Goal: Information Seeking & Learning: Find specific fact

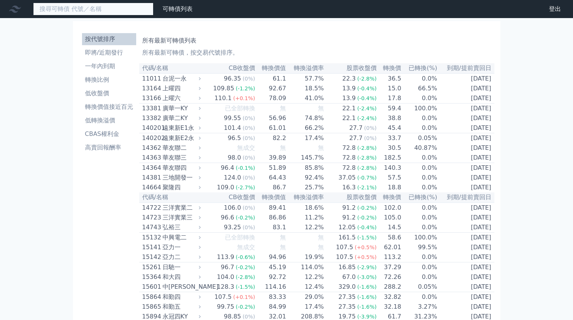
click at [131, 9] on input at bounding box center [93, 9] width 120 height 13
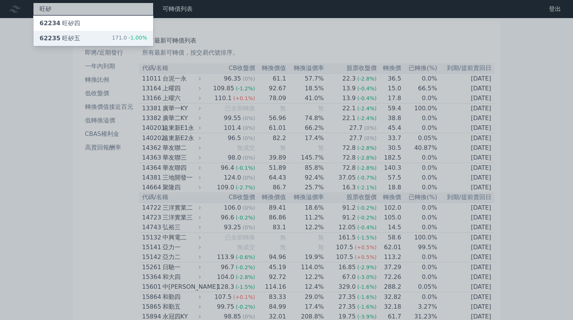
type input "旺矽"
click at [102, 41] on div "62235 旺矽五 171.0 -1.00%" at bounding box center [93, 38] width 120 height 15
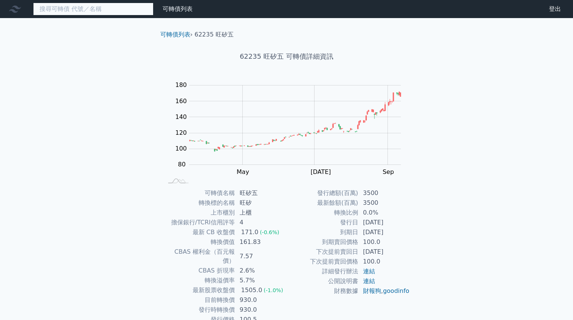
click at [96, 6] on input at bounding box center [93, 9] width 120 height 13
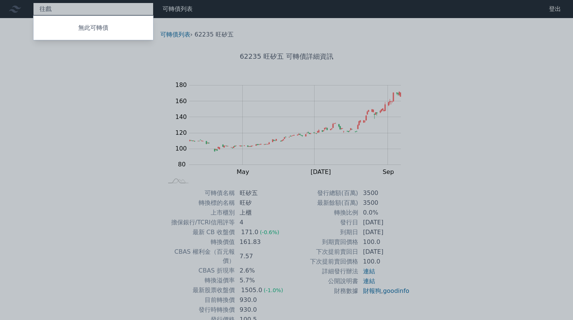
type input "往"
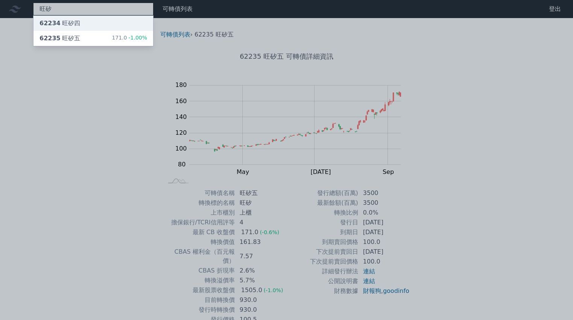
type input "旺矽"
click at [82, 23] on div "62234 旺矽四" at bounding box center [93, 23] width 120 height 15
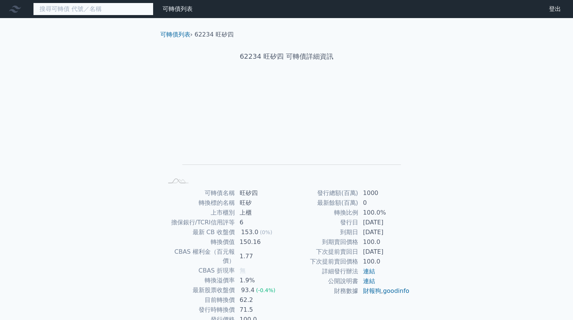
click at [88, 11] on input at bounding box center [93, 9] width 120 height 13
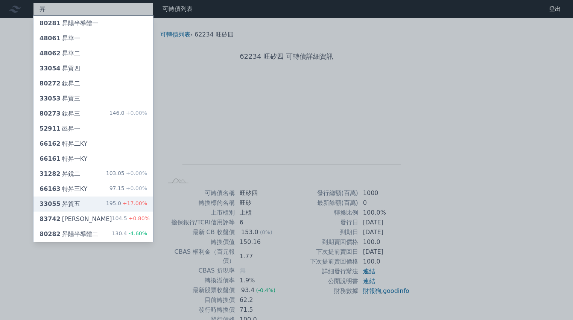
type input "昇"
click at [87, 202] on div "33055 昇貿五 195.0 +17.00%" at bounding box center [93, 203] width 120 height 15
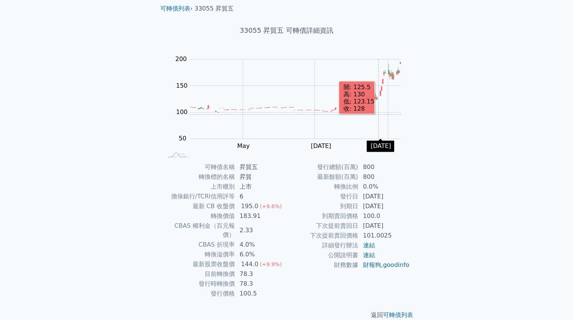
scroll to position [29, 0]
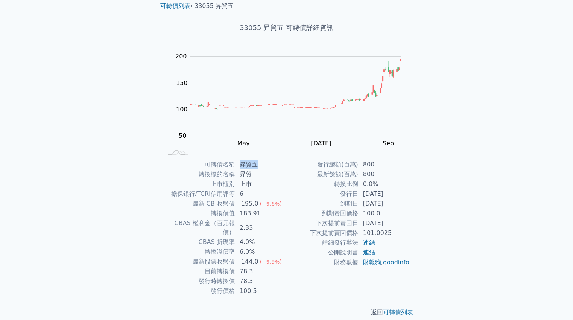
drag, startPoint x: 241, startPoint y: 162, endPoint x: 264, endPoint y: 160, distance: 23.4
click at [263, 162] on td "昇貿五" at bounding box center [261, 165] width 52 height 10
copy td "昇貿五"
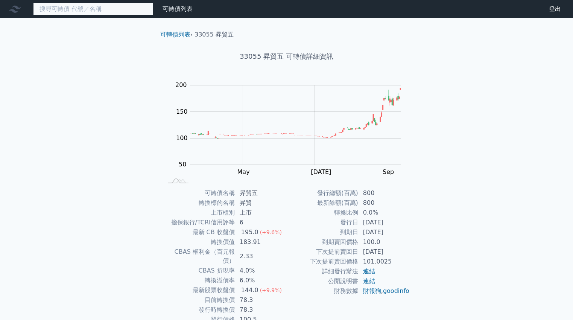
click at [116, 6] on input at bounding box center [93, 9] width 120 height 13
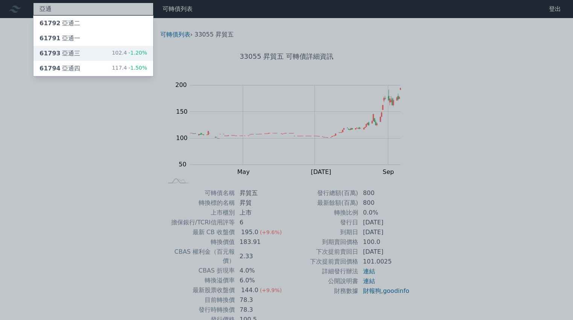
type input "亞通"
click at [101, 51] on div "61793 亞通三 102.4 -1.20%" at bounding box center [93, 53] width 120 height 15
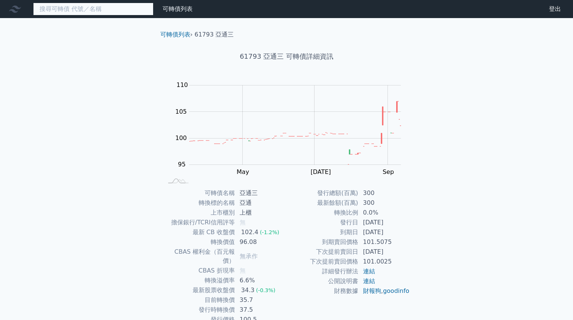
click at [113, 10] on input at bounding box center [93, 9] width 120 height 13
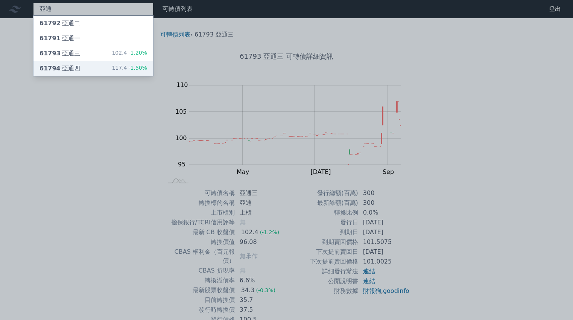
type input "亞通"
click at [82, 68] on div "61794 亞通四 117.4 -1.50%" at bounding box center [93, 68] width 120 height 15
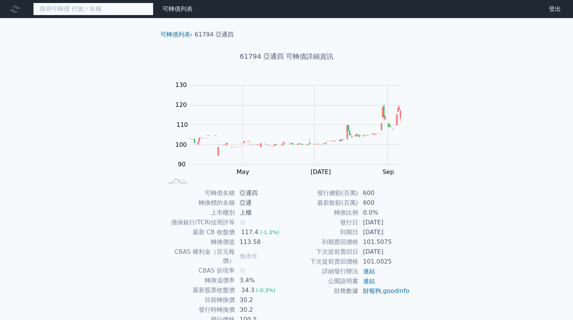
click at [108, 11] on input at bounding box center [93, 9] width 120 height 13
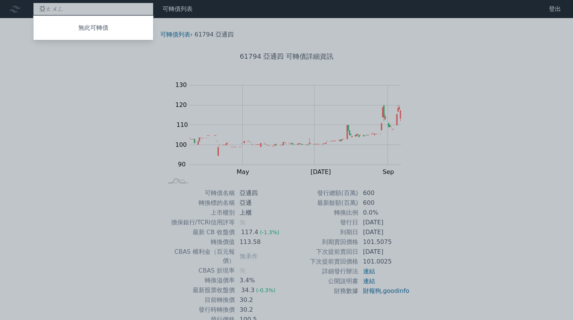
type input "亞通"
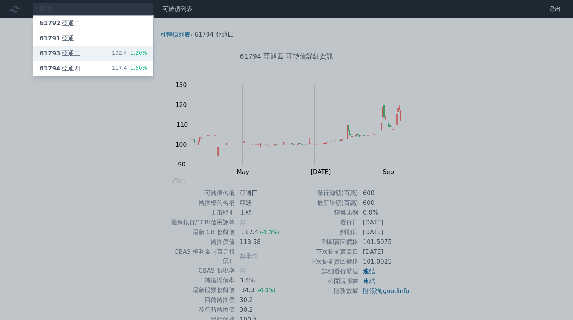
click at [90, 56] on div "61793 亞通三 102.4 -1.20%" at bounding box center [93, 53] width 120 height 15
